Goal: Information Seeking & Learning: Learn about a topic

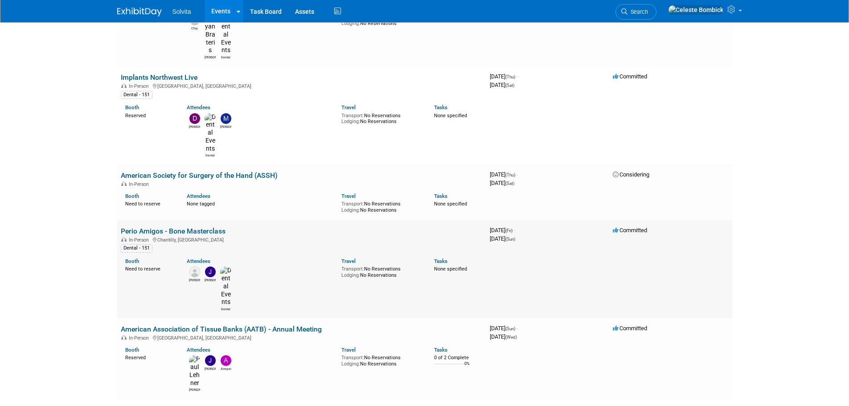
scroll to position [223, 0]
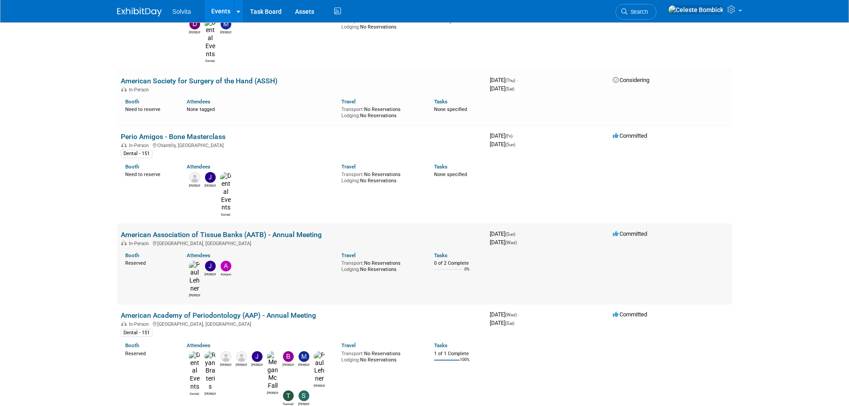
click at [178, 230] on link "American Association of Tissue Banks (AATB) - Annual Meeting" at bounding box center [221, 234] width 201 height 8
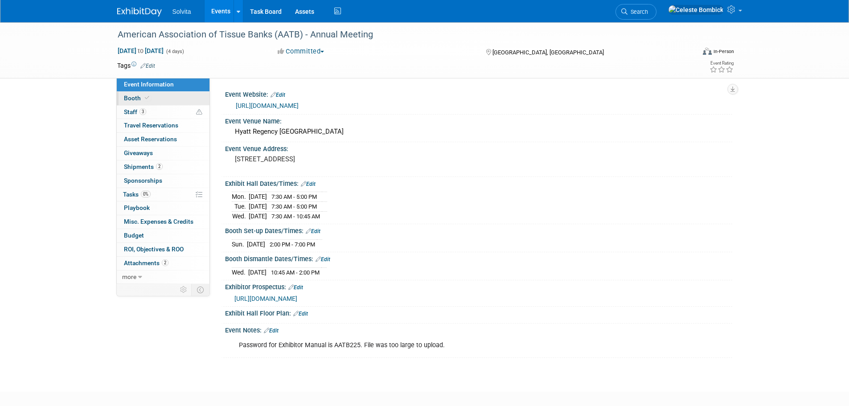
click at [121, 98] on link "Booth" at bounding box center [163, 98] width 93 height 13
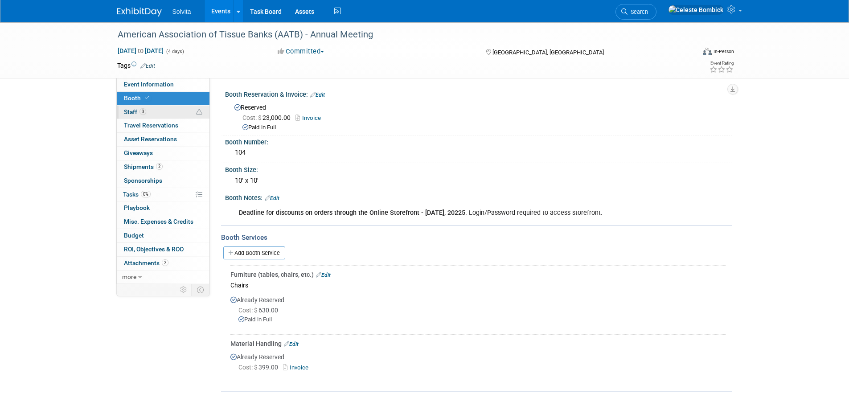
click at [131, 107] on link "3 Staff 3" at bounding box center [163, 112] width 93 height 13
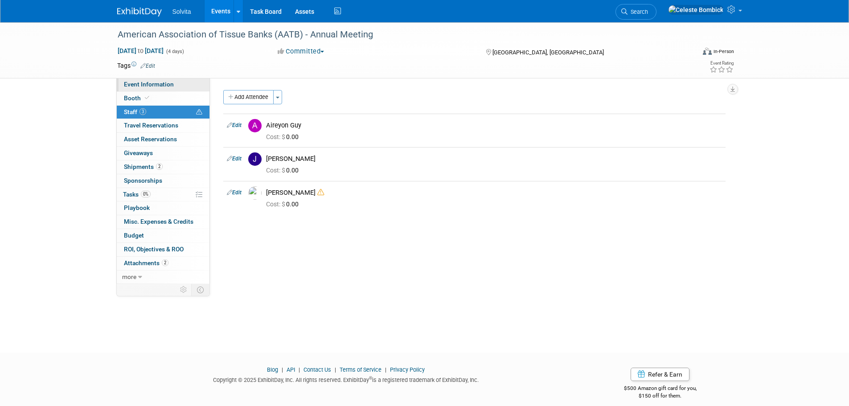
click at [130, 85] on span "Event Information" at bounding box center [149, 84] width 50 height 7
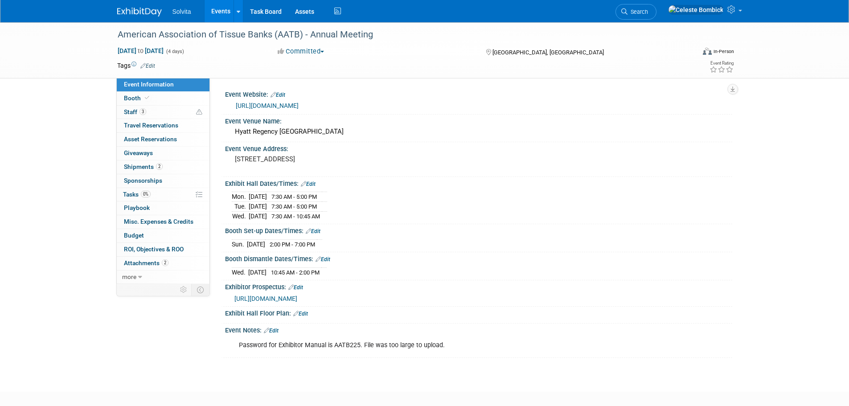
drag, startPoint x: 140, startPoint y: 29, endPoint x: 139, endPoint y: 17, distance: 11.7
drag, startPoint x: 139, startPoint y: 17, endPoint x: 69, endPoint y: 49, distance: 76.4
click at [57, 63] on div "American Association of Tissue Banks (AATB) - Annual Meeting Oct 12, 2025 to Oc…" at bounding box center [424, 50] width 849 height 56
click at [368, 214] on div "Mon. Oct 13, 2025 7:30 AM - 5:00 PM Tue. Oct 14, 2025 7:30 AM - 5:00 PM Wed." at bounding box center [479, 204] width 494 height 31
click at [146, 260] on span "Attachments 2" at bounding box center [146, 262] width 45 height 7
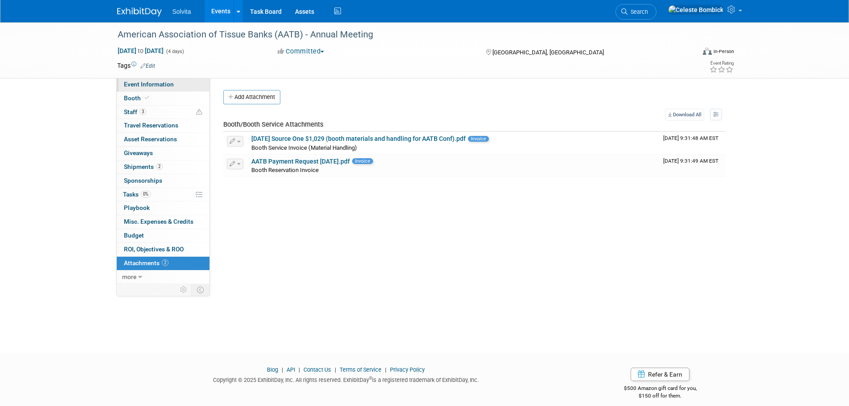
click at [161, 85] on span "Event Information" at bounding box center [149, 84] width 50 height 7
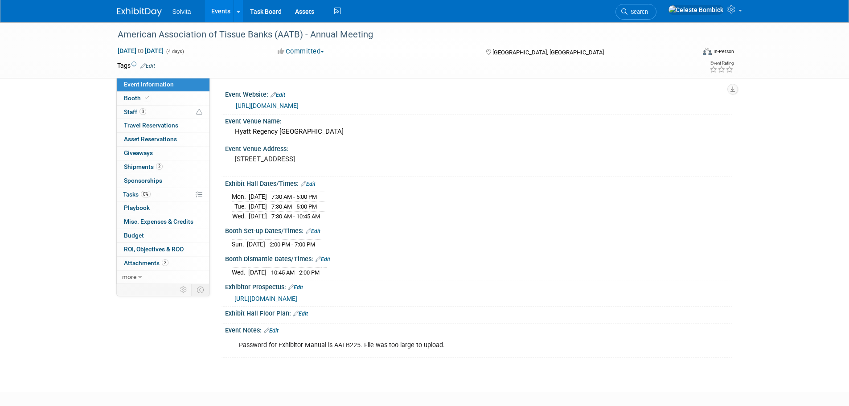
drag, startPoint x: 159, startPoint y: 7, endPoint x: 167, endPoint y: 11, distance: 9.0
click at [159, 7] on link at bounding box center [144, 7] width 55 height 7
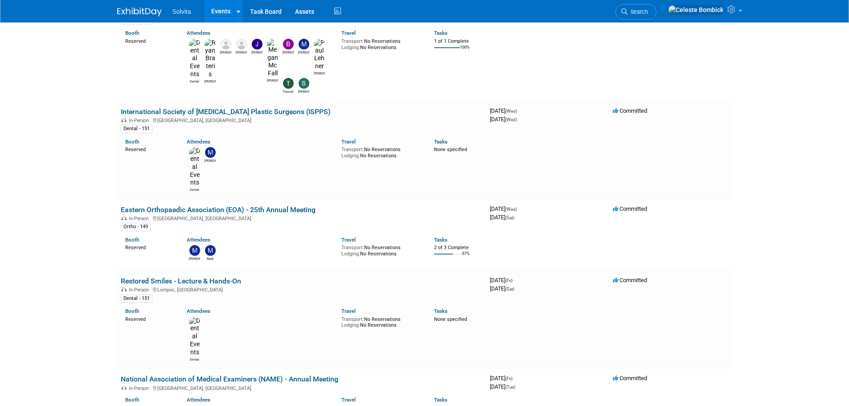
scroll to position [535, 0]
click at [180, 277] on link "Restored Smiles - Lecture & Hands-On" at bounding box center [181, 281] width 120 height 8
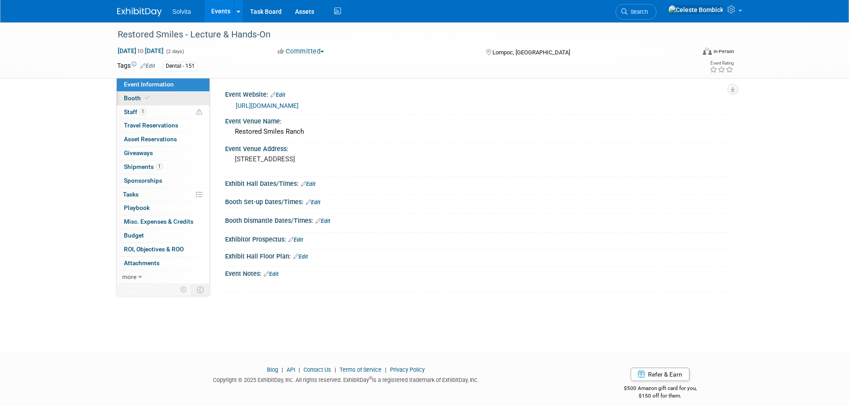
click at [149, 96] on span at bounding box center [147, 97] width 8 height 7
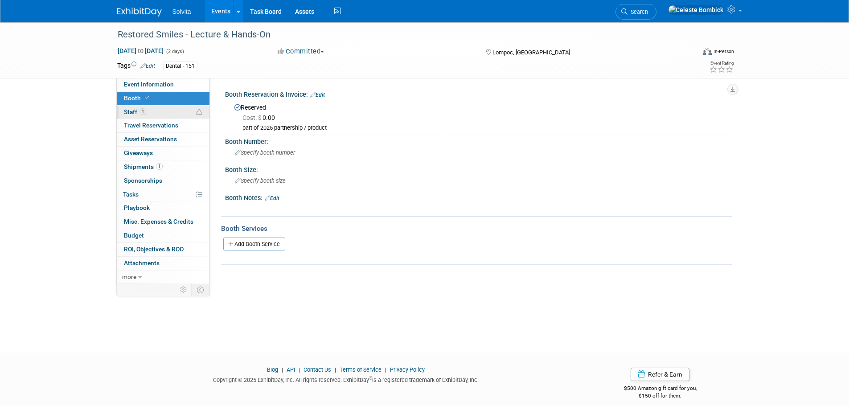
click at [155, 112] on link "1 Staff 1" at bounding box center [163, 112] width 93 height 13
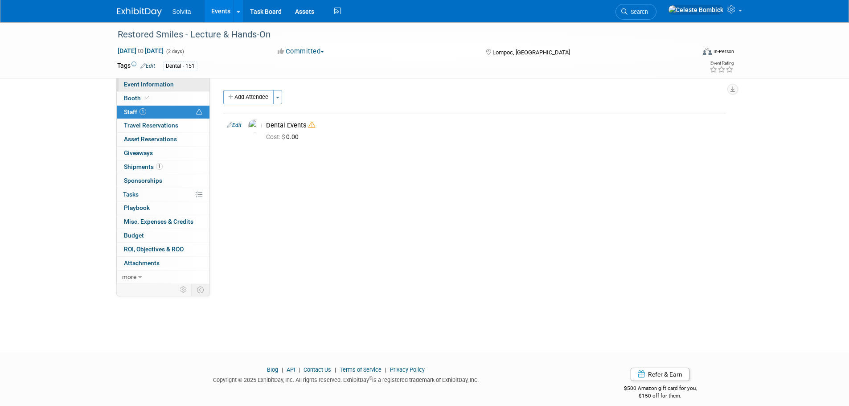
click at [136, 81] on span "Event Information" at bounding box center [149, 84] width 50 height 7
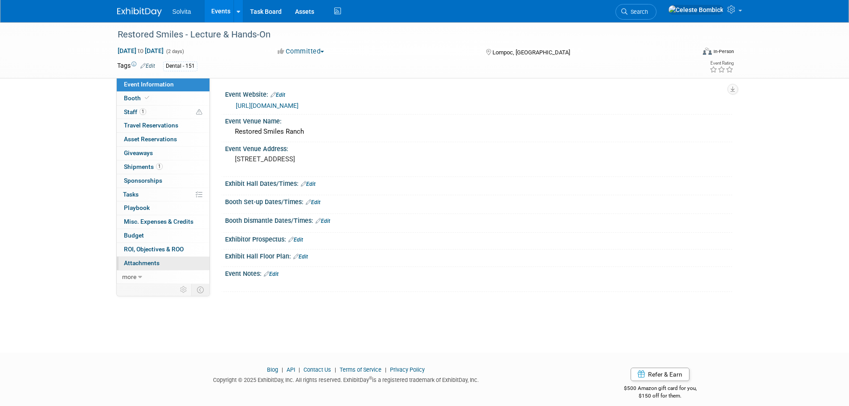
click at [139, 263] on span "Attachments 0" at bounding box center [142, 262] width 36 height 7
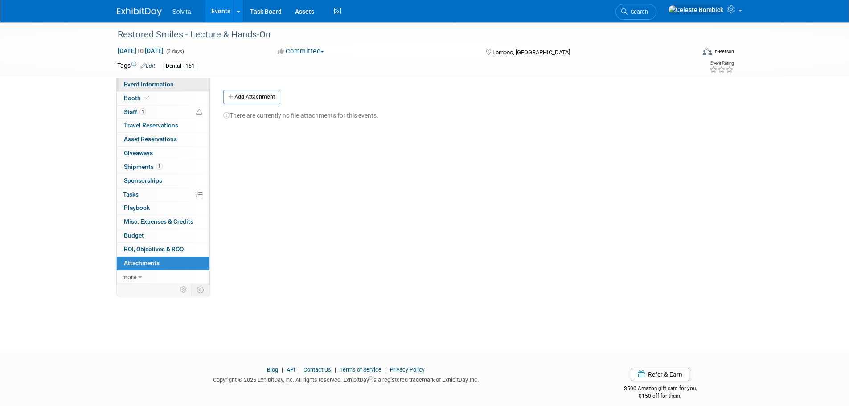
click at [136, 83] on span "Event Information" at bounding box center [149, 84] width 50 height 7
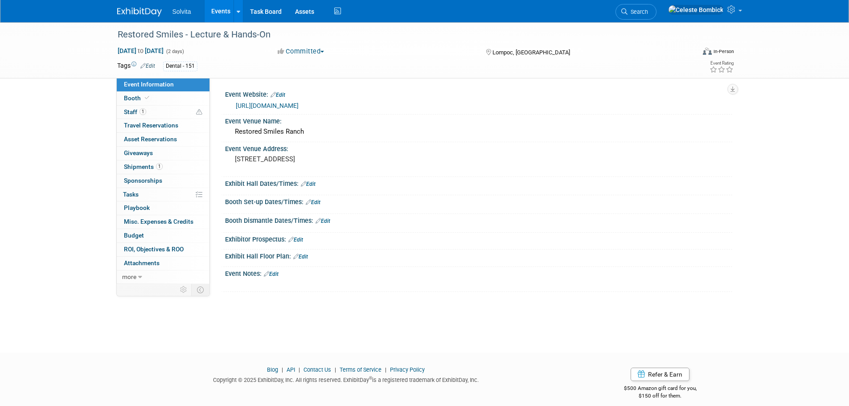
click at [357, 315] on div "Restored Smiles - Lecture & Hands-On Oct 17, 2025 to Oct 18, 2025 (2 days) Oct …" at bounding box center [424, 179] width 849 height 314
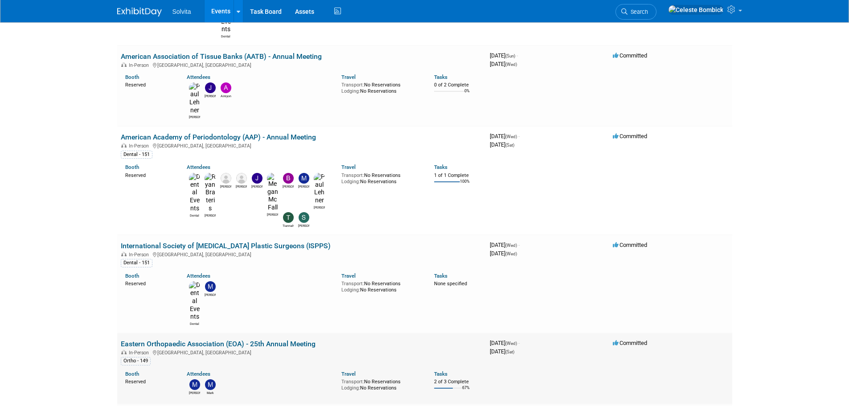
scroll to position [446, 0]
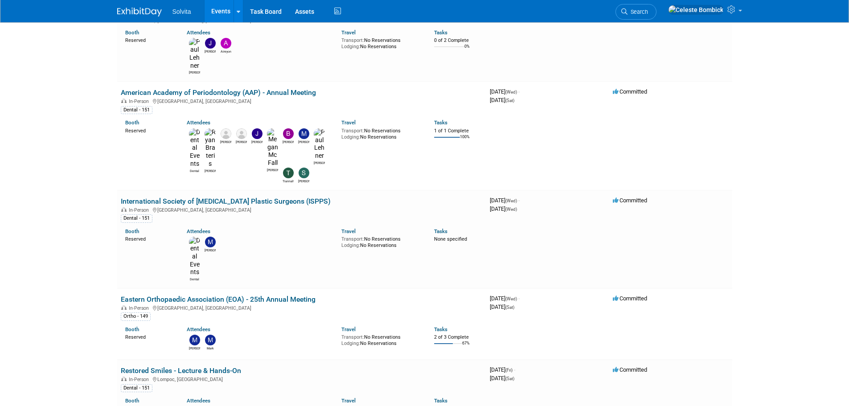
drag, startPoint x: 153, startPoint y: 286, endPoint x: 160, endPoint y: 285, distance: 7.3
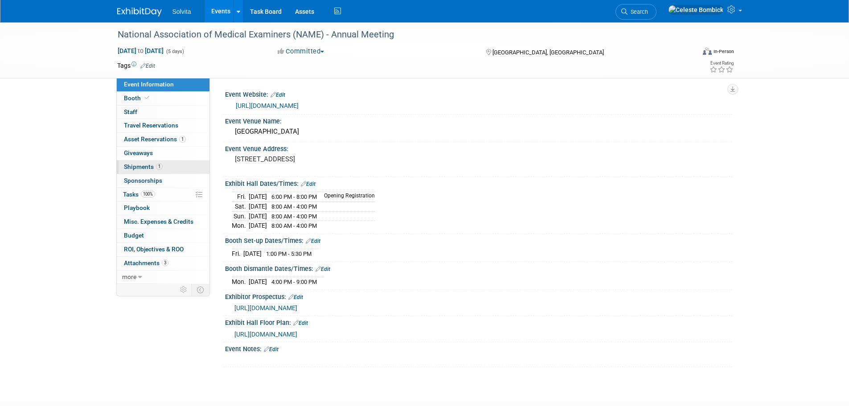
click at [131, 170] on link "1 Shipments 1" at bounding box center [163, 166] width 93 height 13
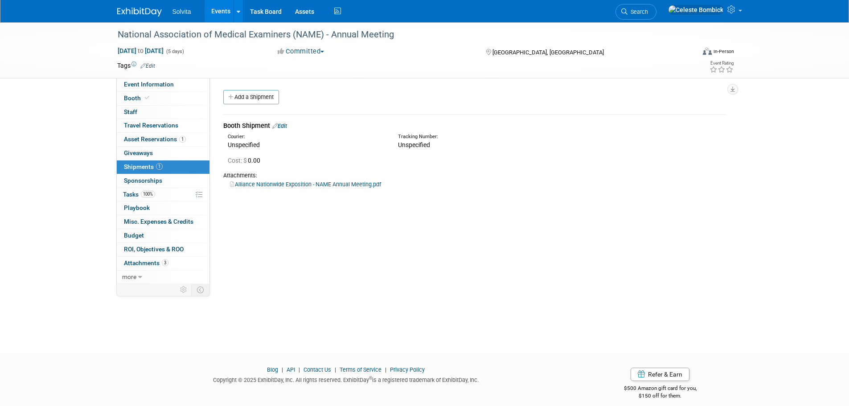
click at [279, 182] on link "Alliance Nationwide Exposition - NAME Annual Meeting.pdf" at bounding box center [305, 184] width 151 height 7
click at [131, 80] on link "Event Information" at bounding box center [163, 84] width 93 height 13
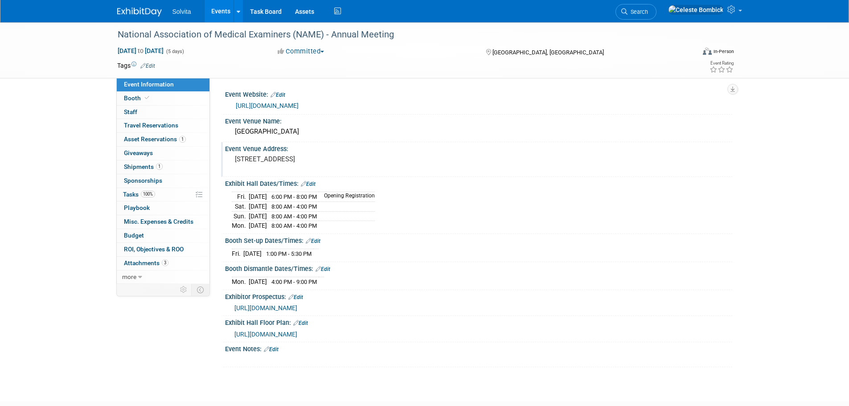
drag, startPoint x: 232, startPoint y: 158, endPoint x: 325, endPoint y: 167, distance: 93.6
click at [325, 167] on div "[STREET_ADDRESS]" at bounding box center [331, 163] width 198 height 21
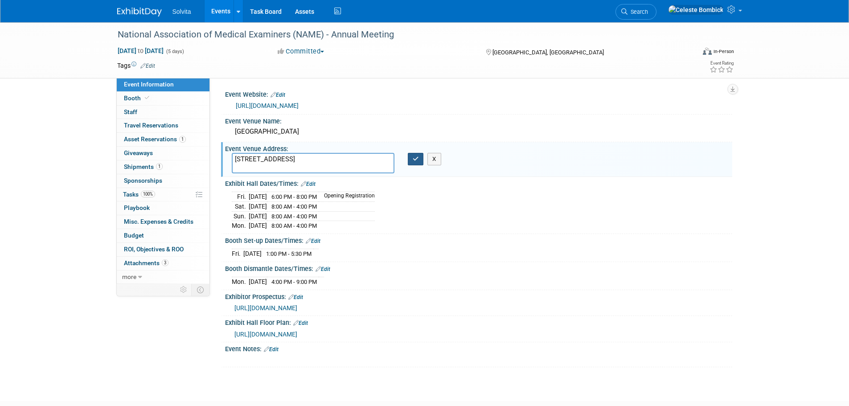
click at [414, 156] on icon "button" at bounding box center [416, 159] width 6 height 6
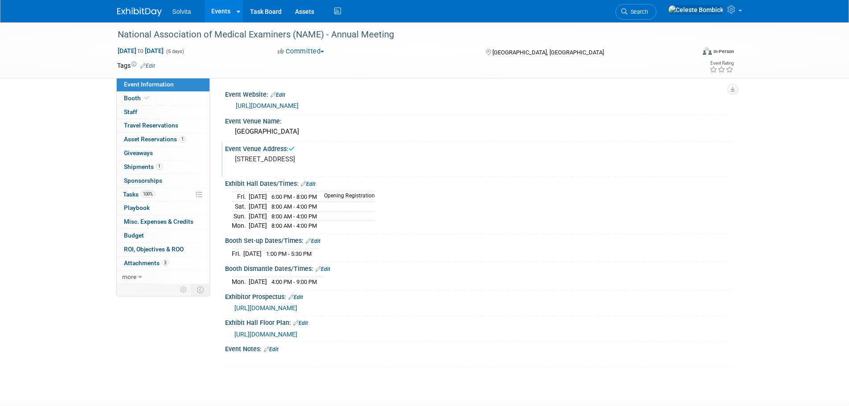
click at [289, 306] on span "[URL][DOMAIN_NAME]" at bounding box center [265, 307] width 63 height 7
click at [138, 267] on link "3 Attachments 3" at bounding box center [163, 263] width 93 height 13
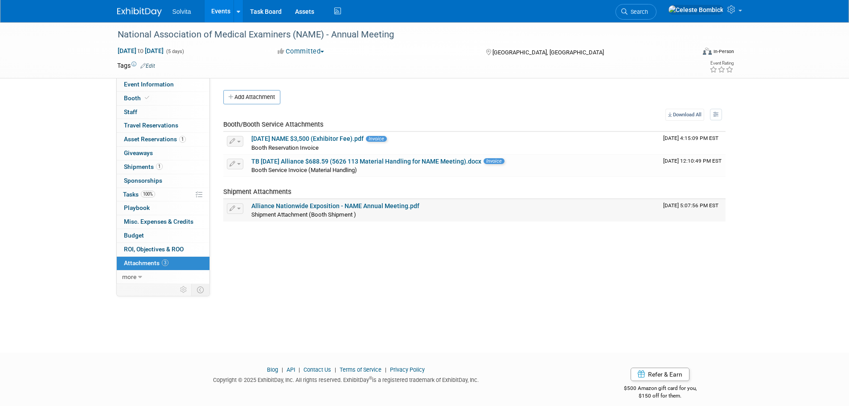
click at [297, 208] on link "Alliance Nationwide Exposition - NAME Annual Meeting.pdf" at bounding box center [335, 205] width 168 height 7
